Goal: Task Accomplishment & Management: Manage account settings

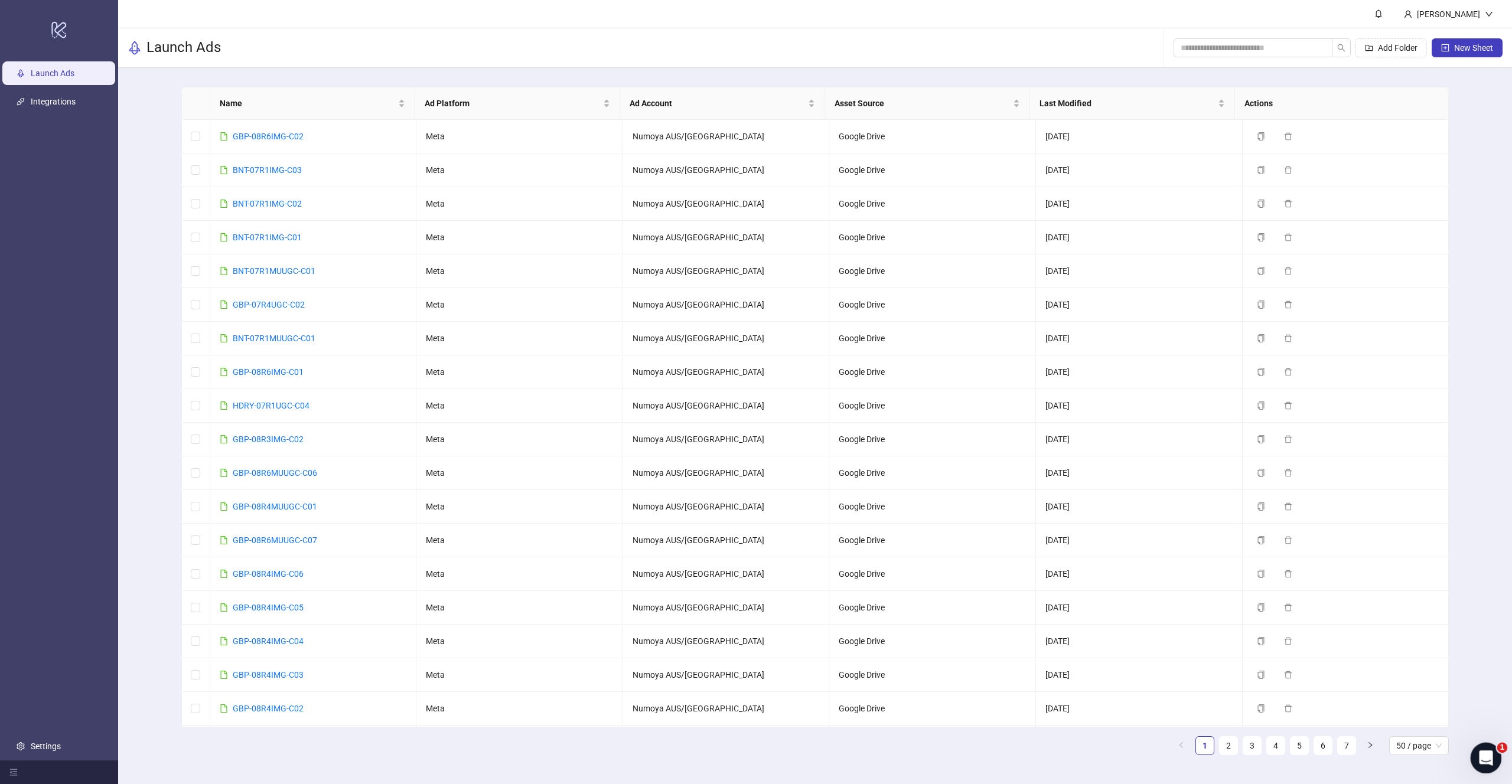
click at [1491, 757] on icon "Open Intercom Messenger" at bounding box center [1485, 757] width 19 height 19
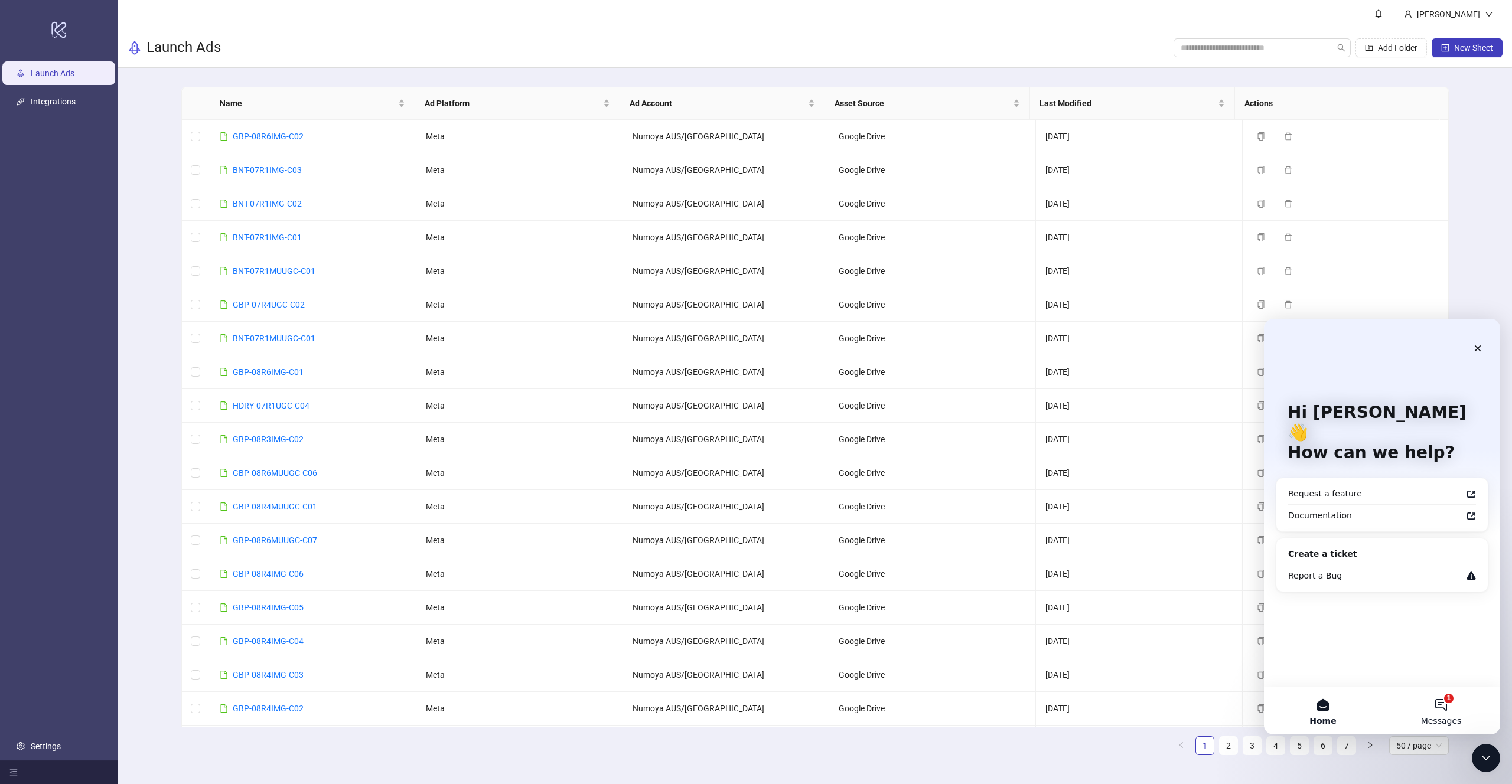
drag, startPoint x: 2727, startPoint y: 1054, endPoint x: 1456, endPoint y: 719, distance: 1314.4
click at [1452, 714] on button "1 Messages" at bounding box center [1441, 711] width 118 height 47
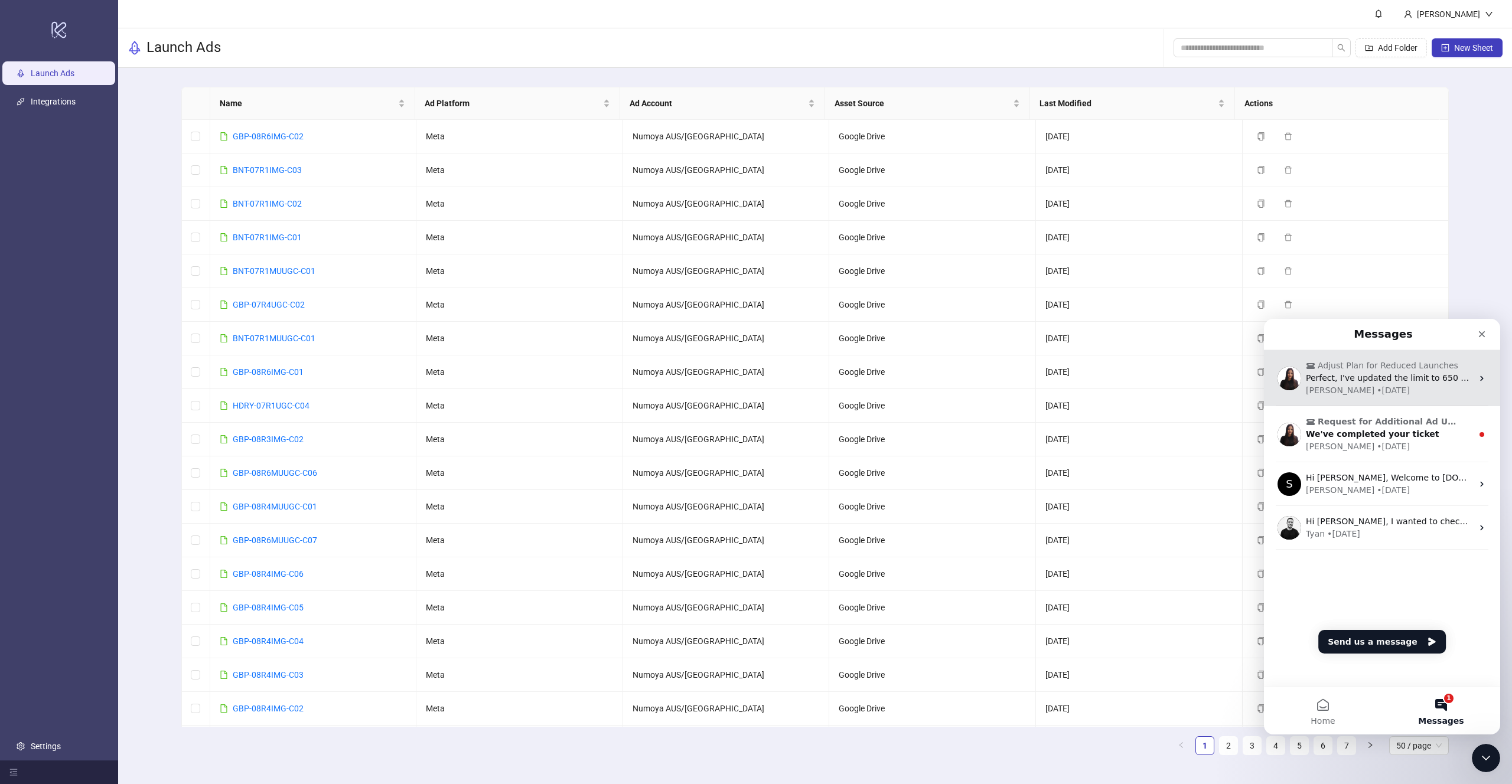
click at [1377, 392] on div "• [DATE]" at bounding box center [1393, 391] width 33 height 13
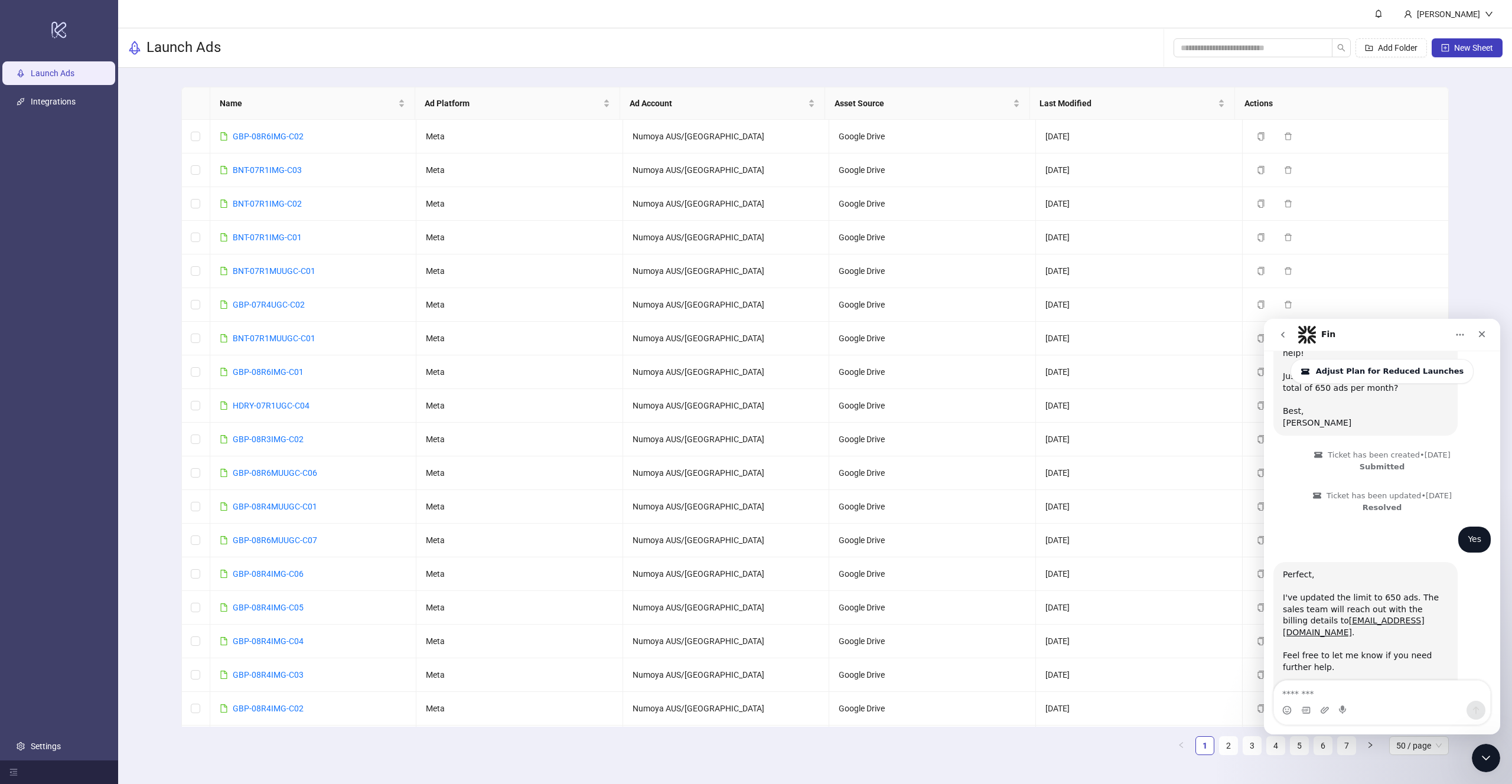
scroll to position [332, 0]
click at [1273, 332] on button "go back" at bounding box center [1283, 334] width 22 height 22
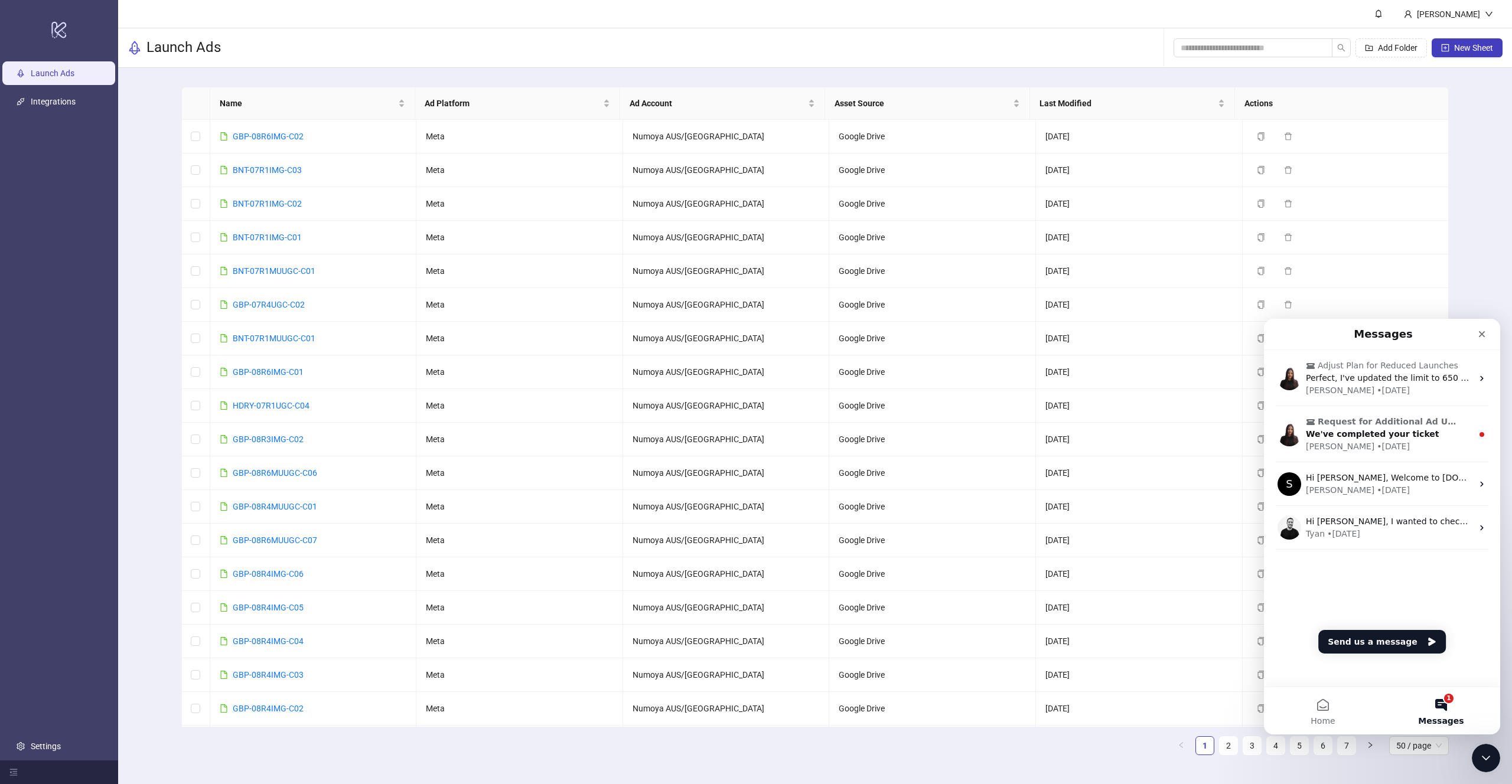
click at [1390, 627] on div "Adjust Plan for Reduced Launches Perfect, I've updated the limit to 650 ads. Th…" at bounding box center [1382, 518] width 236 height 336
click at [1391, 631] on button "Send us a message" at bounding box center [1382, 642] width 128 height 23
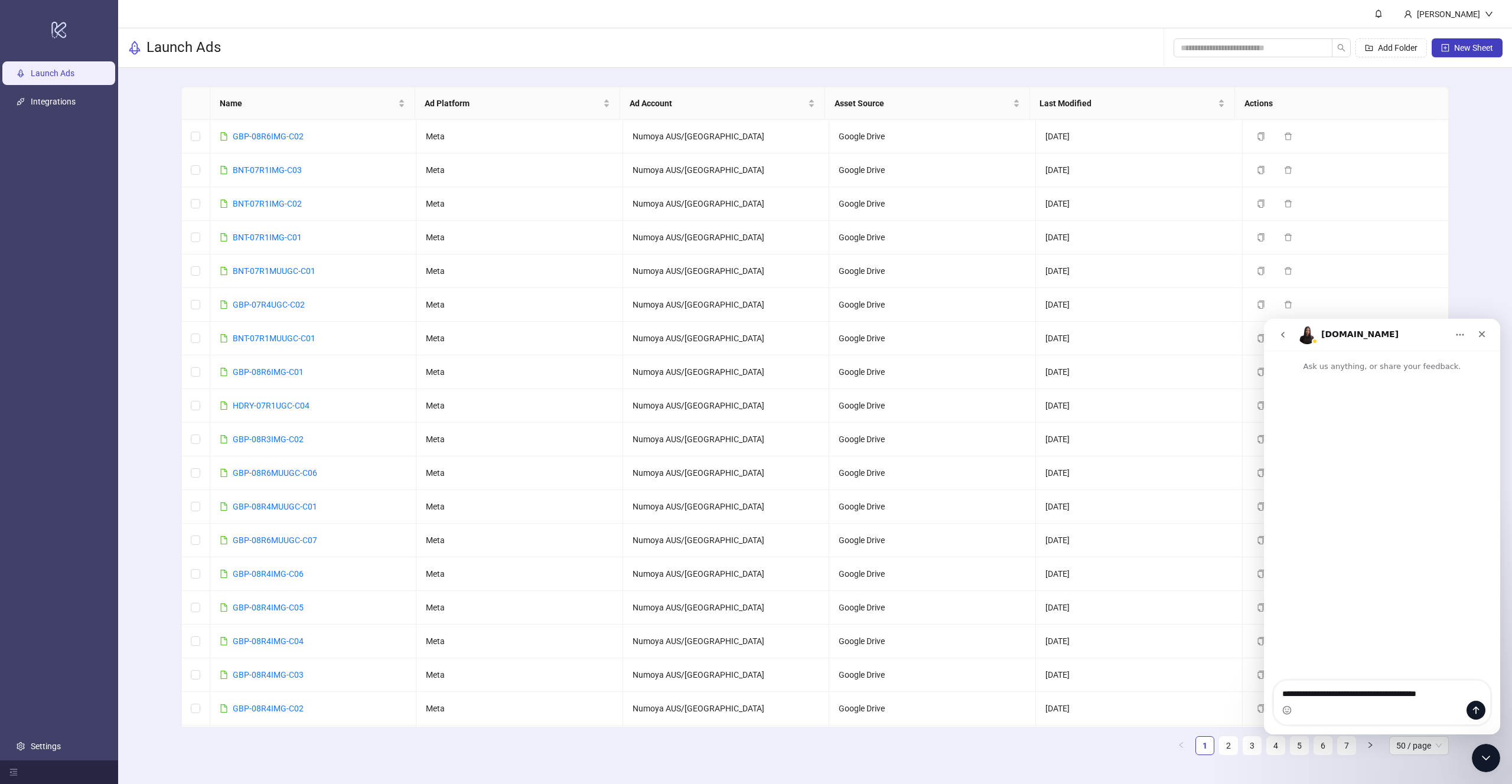
type textarea "**********"
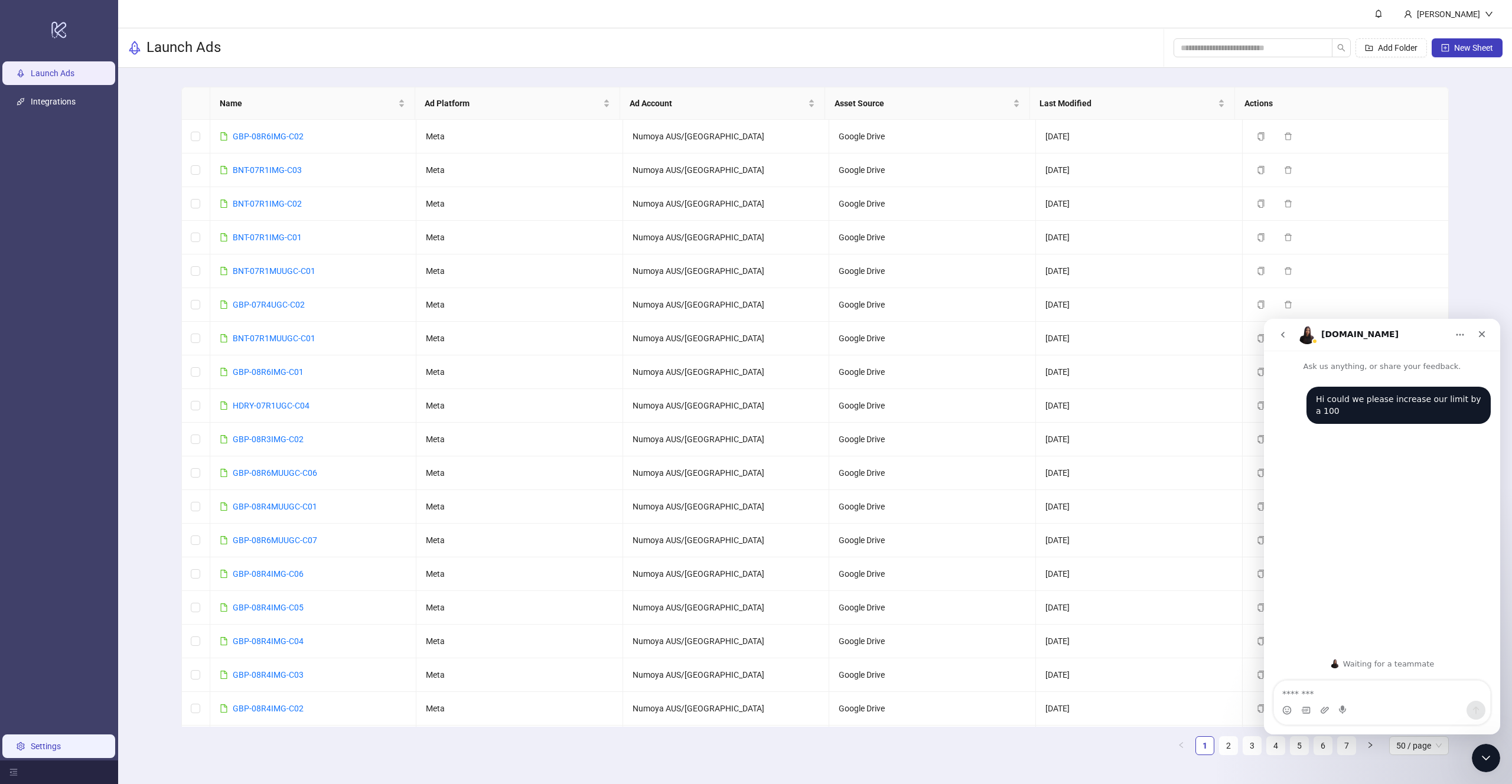
click at [61, 751] on link "Settings" at bounding box center [45, 746] width 30 height 10
click at [61, 749] on link "Settings" at bounding box center [45, 746] width 30 height 10
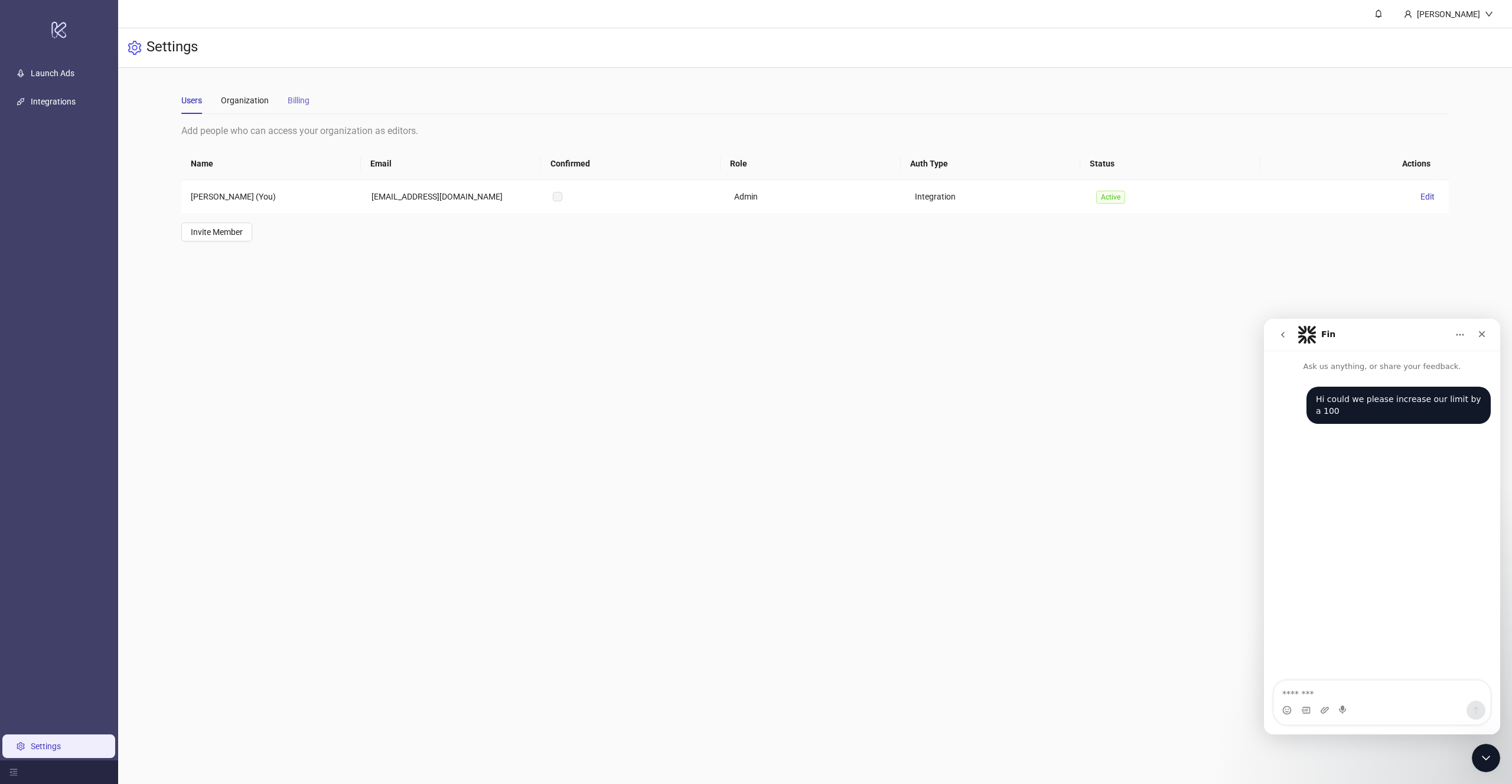
click at [307, 108] on div "Billing" at bounding box center [299, 101] width 22 height 27
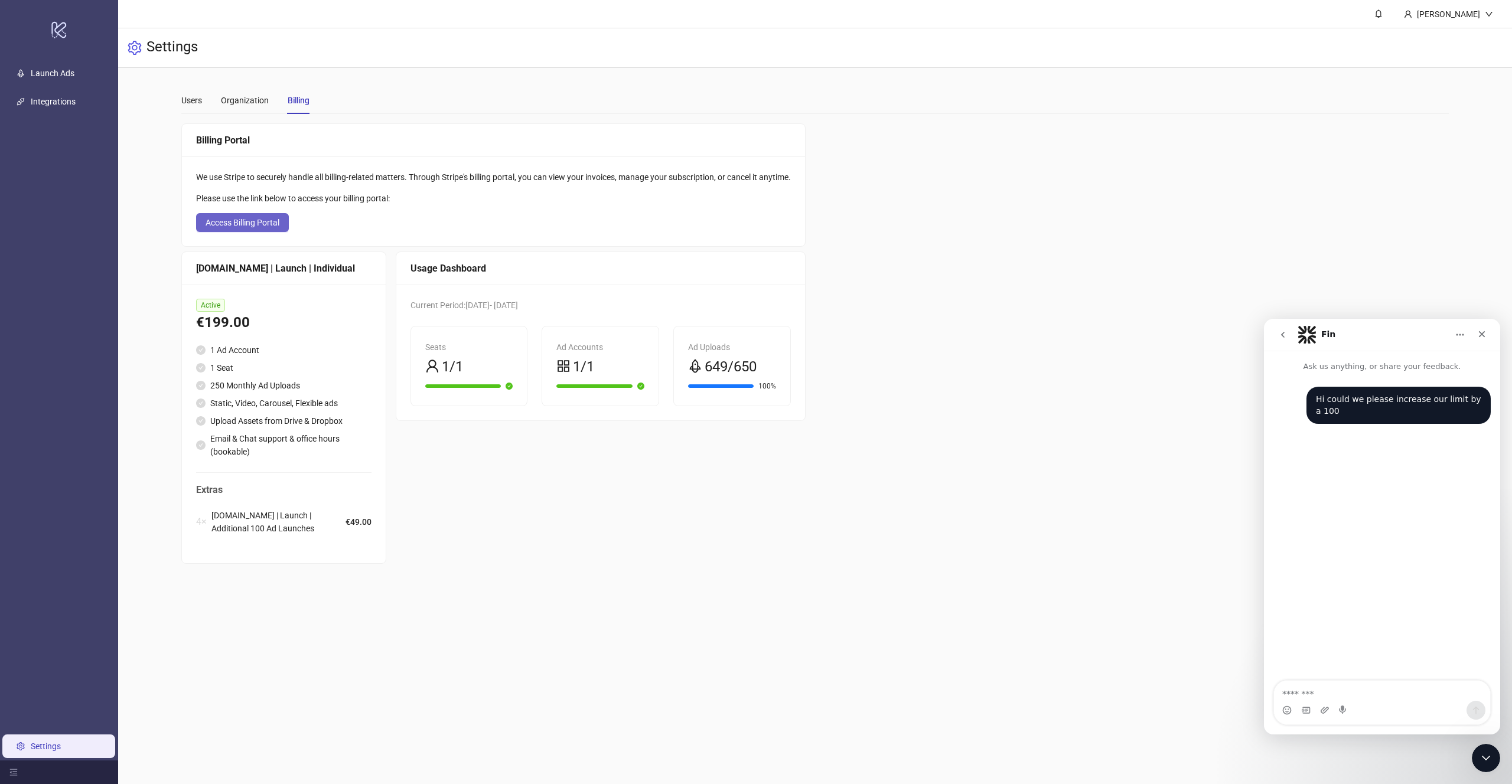
click at [265, 218] on span "Access Billing Portal" at bounding box center [243, 222] width 73 height 10
